Goal: Navigation & Orientation: Find specific page/section

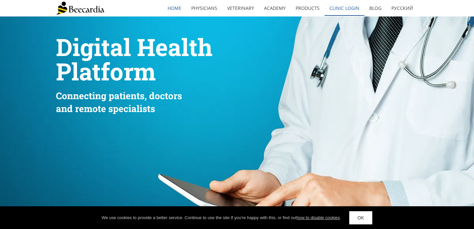
click at [345, 8] on link "Clinic Login" at bounding box center [344, 8] width 40 height 15
